Goal: Navigation & Orientation: Find specific page/section

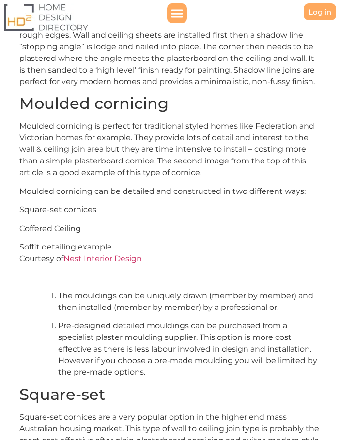
scroll to position [2371, 0]
